Goal: Task Accomplishment & Management: Use online tool/utility

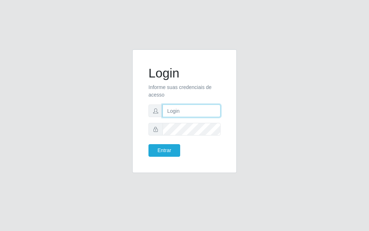
click at [177, 109] on input "text" at bounding box center [192, 111] width 58 height 13
type input "[PERSON_NAME]"
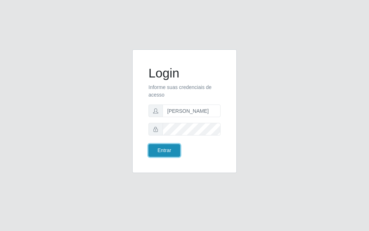
click at [170, 154] on button "Entrar" at bounding box center [164, 150] width 32 height 13
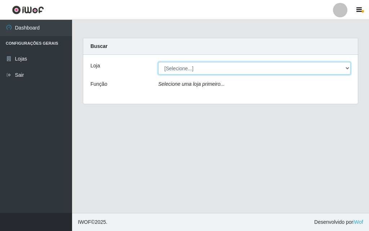
click at [348, 67] on select "[Selecione...] Divino Fogão - [GEOGRAPHIC_DATA]" at bounding box center [254, 68] width 192 height 13
select select "499"
click at [158, 62] on select "[Selecione...] Divino Fogão - [GEOGRAPHIC_DATA]" at bounding box center [254, 68] width 192 height 13
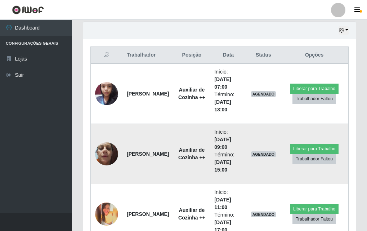
scroll to position [324, 0]
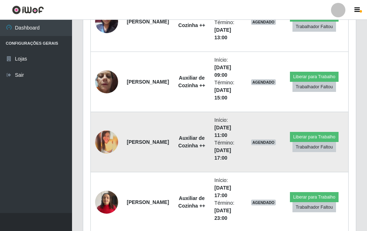
click at [107, 133] on img at bounding box center [106, 141] width 23 height 23
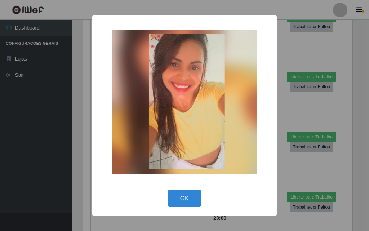
click at [179, 91] on img at bounding box center [184, 102] width 144 height 144
click at [186, 197] on button "OK" at bounding box center [185, 198] width 34 height 17
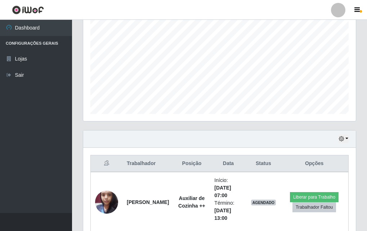
scroll to position [288, 0]
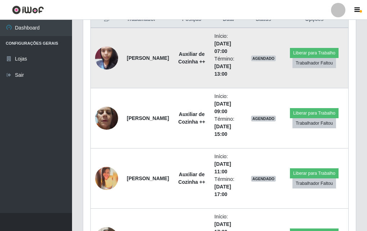
click at [105, 50] on img at bounding box center [106, 58] width 23 height 31
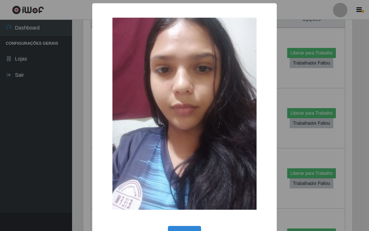
click at [23, 103] on div "× OK Cancel" at bounding box center [184, 115] width 369 height 231
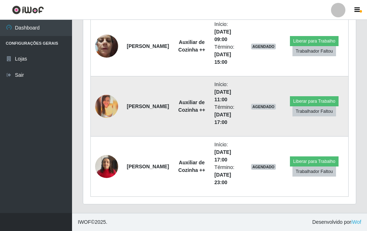
scroll to position [324, 0]
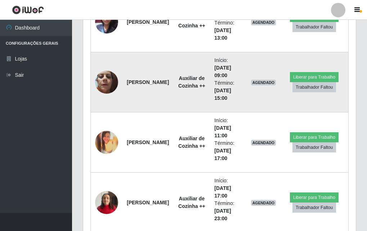
click at [100, 80] on img at bounding box center [106, 82] width 23 height 31
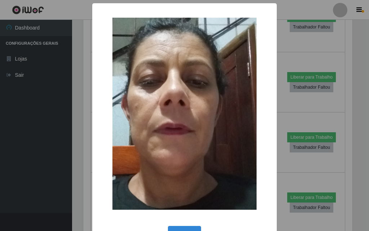
click at [39, 130] on div "× OK Cancel" at bounding box center [184, 115] width 369 height 231
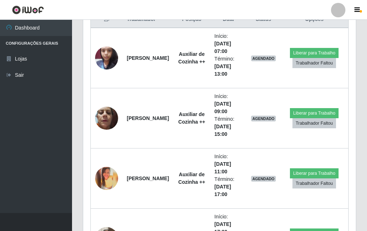
scroll to position [252, 0]
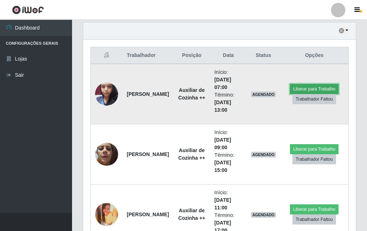
click at [329, 88] on button "Liberar para Trabalho" at bounding box center [314, 89] width 49 height 10
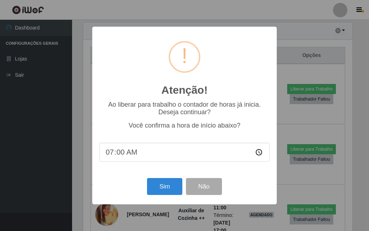
click at [319, 136] on div "Atenção! × Ao liberar para trabalho o contador de horas já inicia. Deseja conti…" at bounding box center [184, 115] width 369 height 231
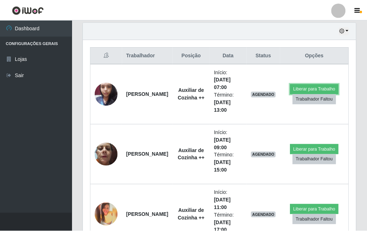
scroll to position [150, 273]
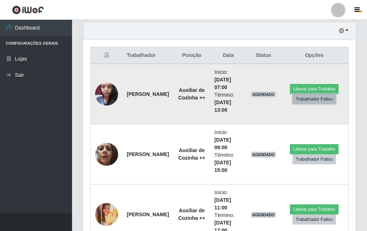
click at [321, 100] on button "Trabalhador Faltou" at bounding box center [315, 99] width 44 height 10
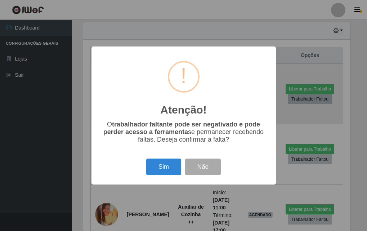
scroll to position [150, 269]
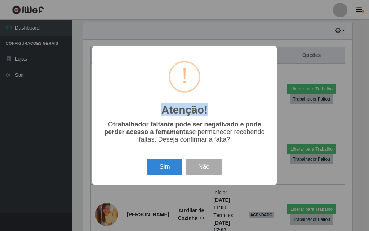
drag, startPoint x: 369, startPoint y: 54, endPoint x: 227, endPoint y: 115, distance: 154.0
click at [325, 115] on div "Atenção! × O trabalhador faltante pode ser negativado e pode perder acesso a fe…" at bounding box center [184, 115] width 369 height 231
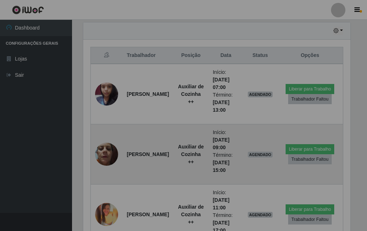
scroll to position [150, 273]
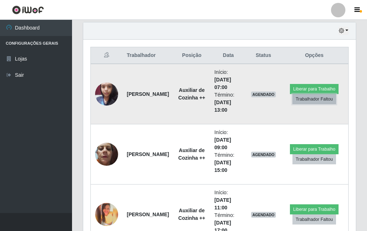
click at [308, 100] on button "Trabalhador Faltou" at bounding box center [315, 99] width 44 height 10
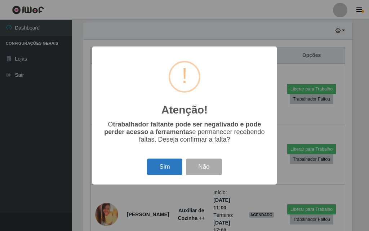
click at [158, 169] on button "Sim" at bounding box center [164, 167] width 35 height 17
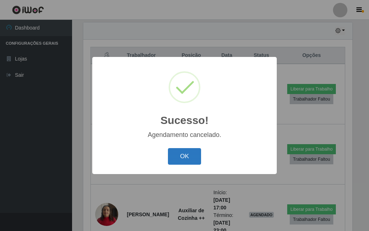
click at [192, 154] on button "OK" at bounding box center [185, 156] width 34 height 17
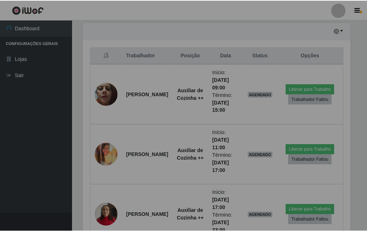
scroll to position [150, 273]
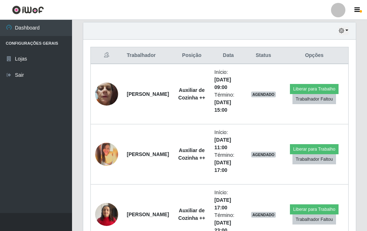
click at [350, 30] on div "Hoje 1 dia 3 dias 1 Semana Não encerrados" at bounding box center [219, 30] width 273 height 17
click at [348, 31] on button "button" at bounding box center [344, 31] width 10 height 8
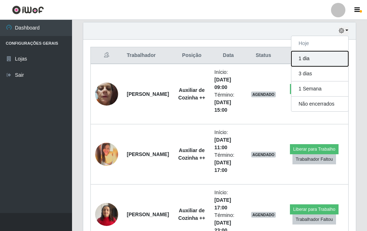
click at [334, 57] on button "1 dia" at bounding box center [320, 58] width 57 height 15
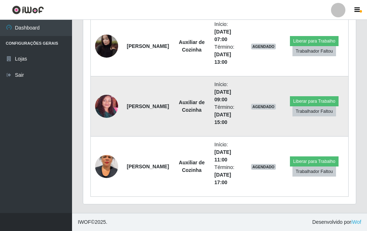
scroll to position [444, 0]
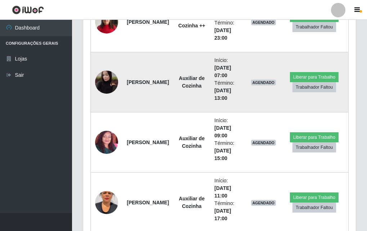
click at [105, 77] on img at bounding box center [106, 82] width 23 height 29
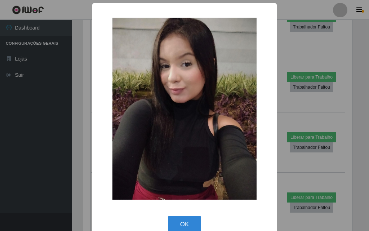
click at [328, 64] on div "× OK Cancel" at bounding box center [184, 115] width 369 height 231
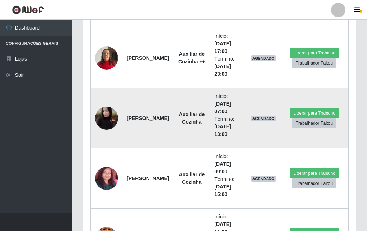
scroll to position [336, 0]
